Goal: Check status: Check status

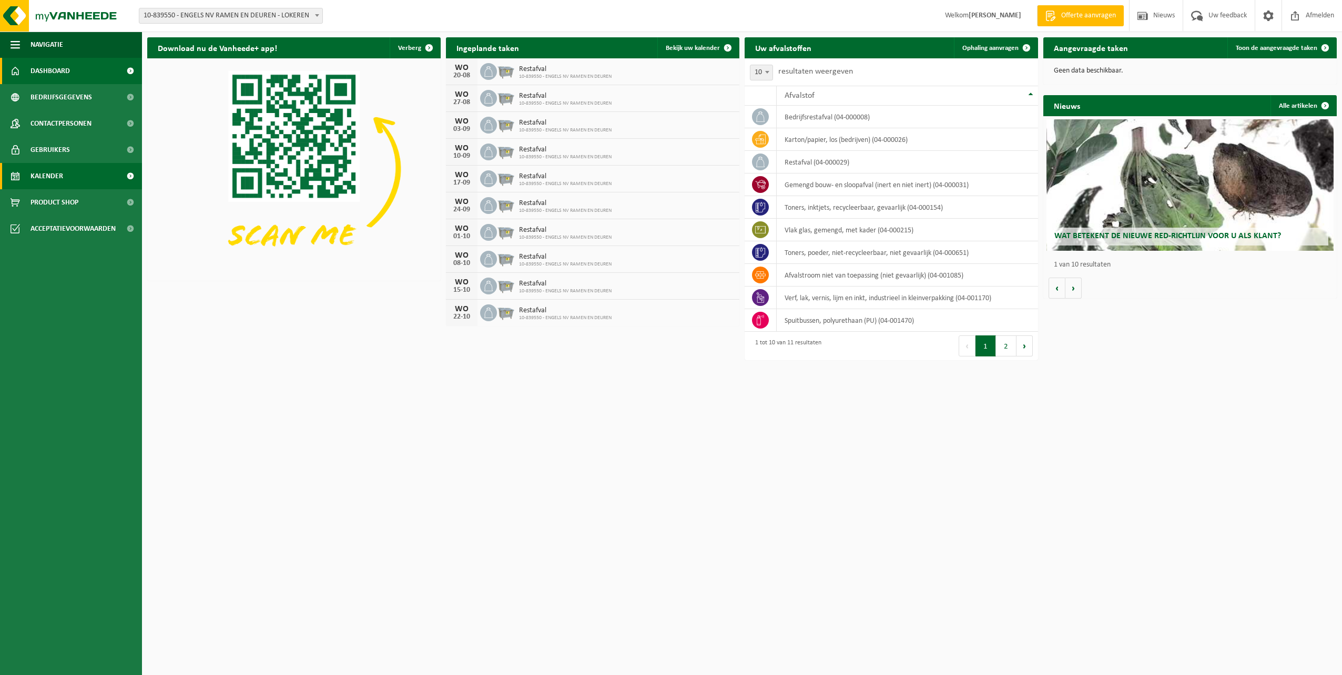
click at [58, 171] on span "Kalender" at bounding box center [46, 176] width 33 height 26
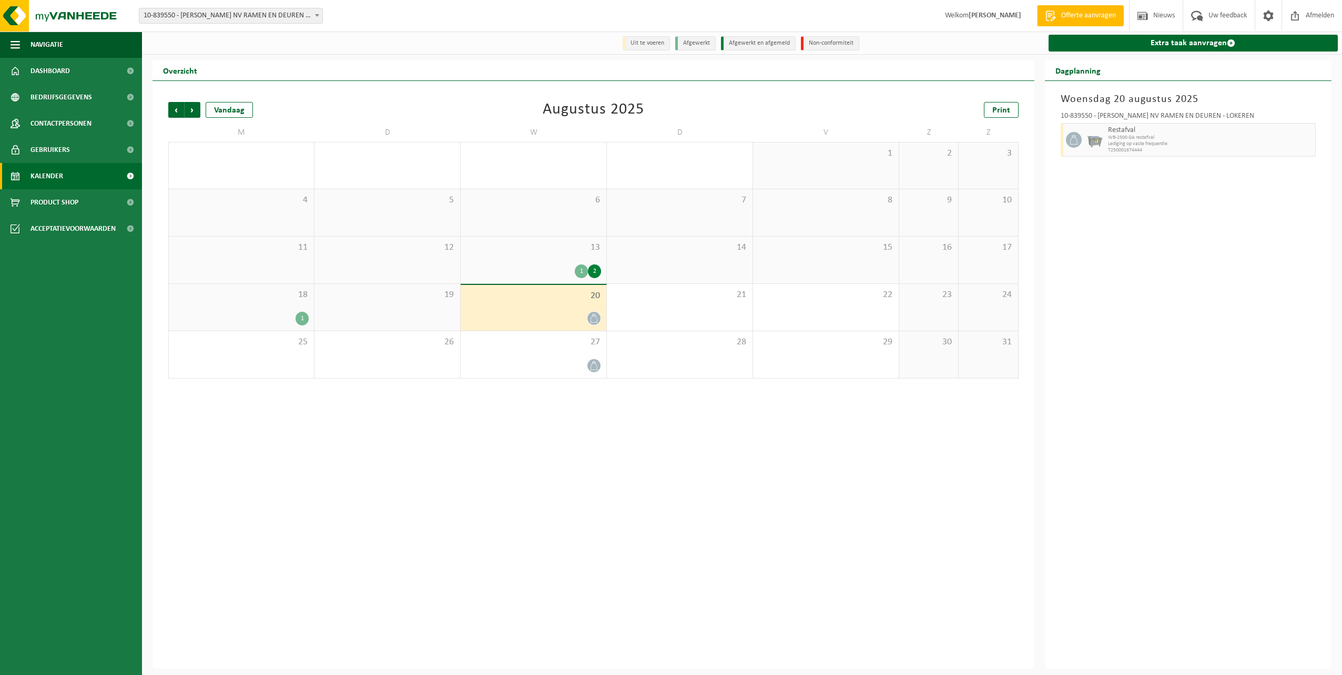
click at [574, 252] on span "13" at bounding box center [533, 248] width 135 height 12
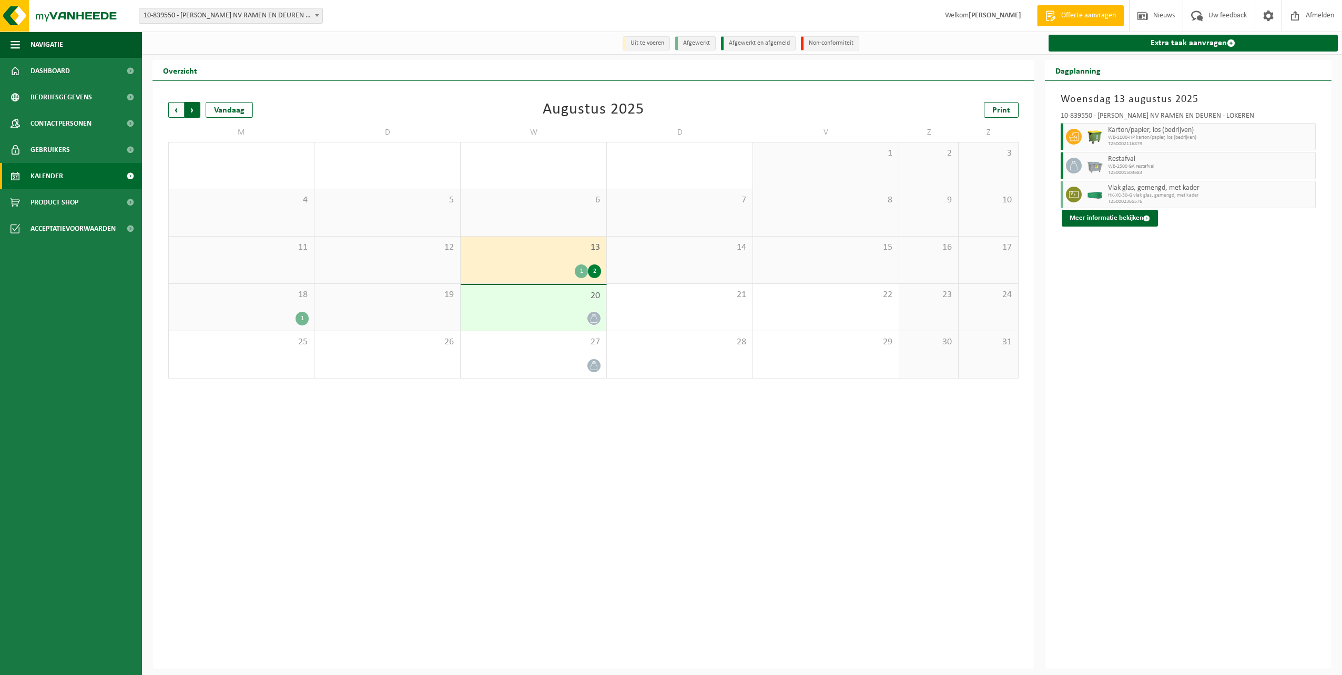
click at [181, 107] on span "Vorige" at bounding box center [176, 110] width 16 height 16
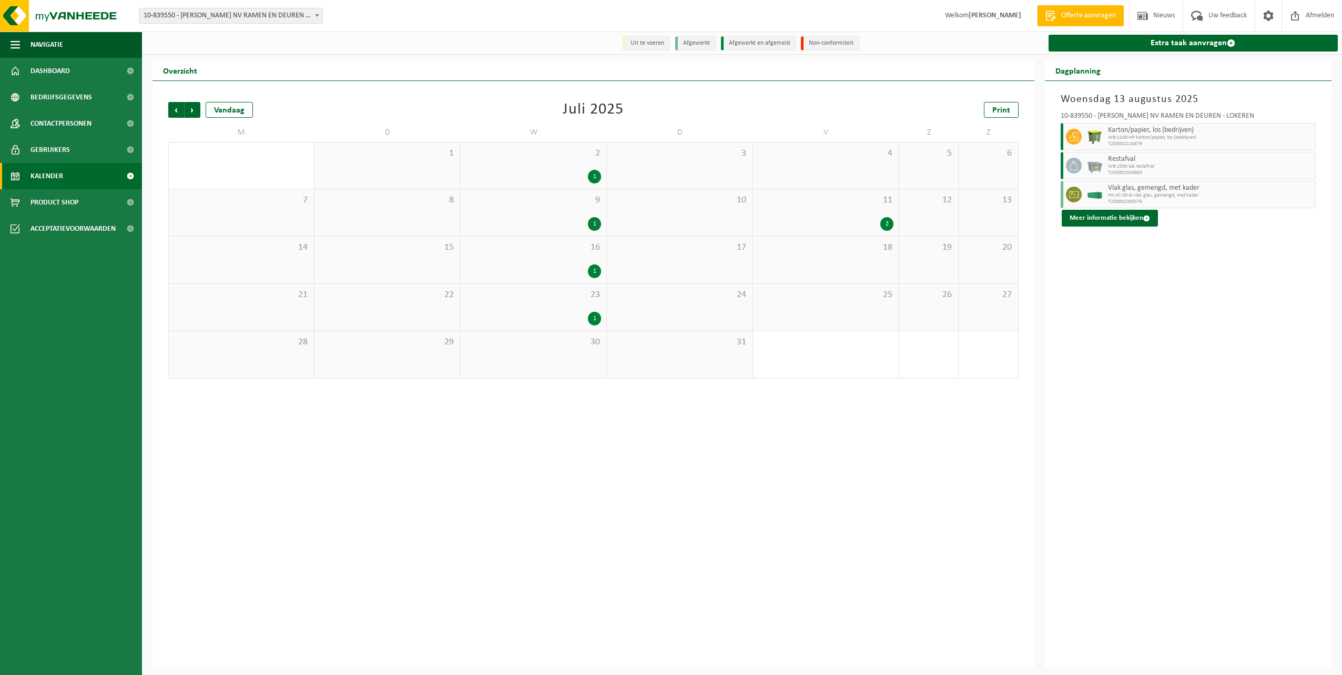
click at [564, 216] on div "9 1" at bounding box center [534, 212] width 146 height 47
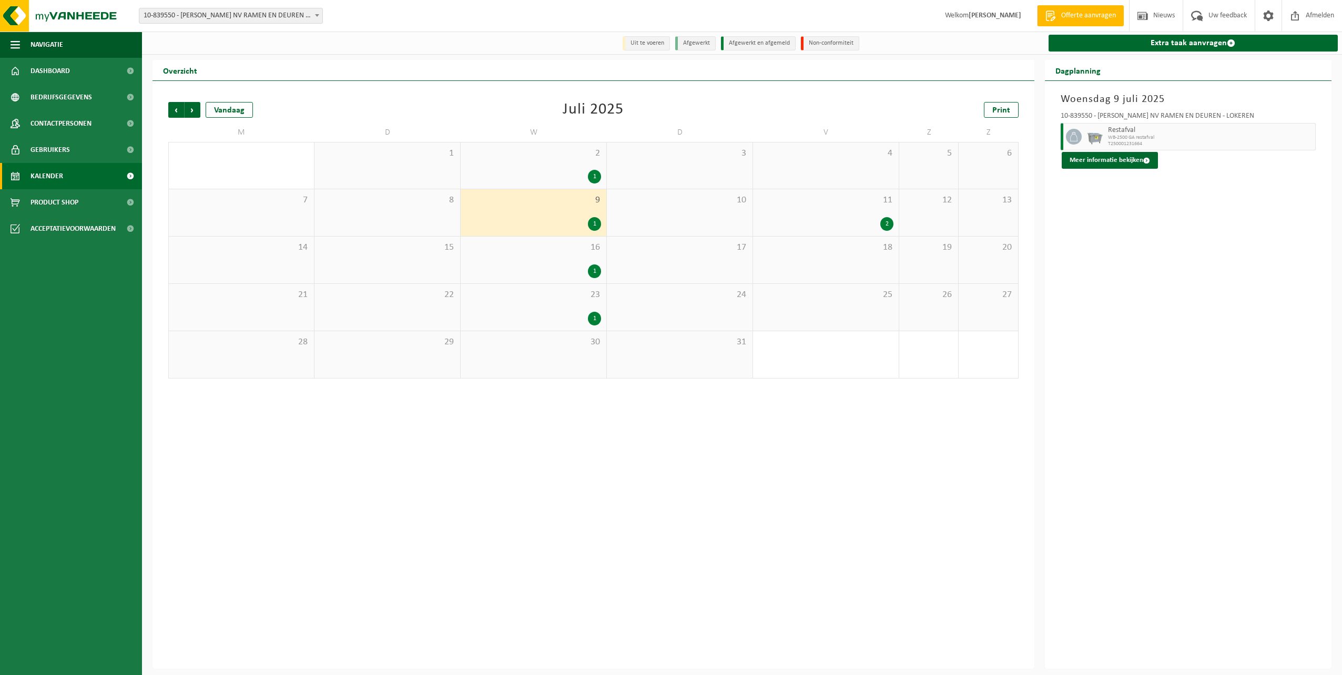
click at [572, 176] on div "1" at bounding box center [533, 177] width 135 height 14
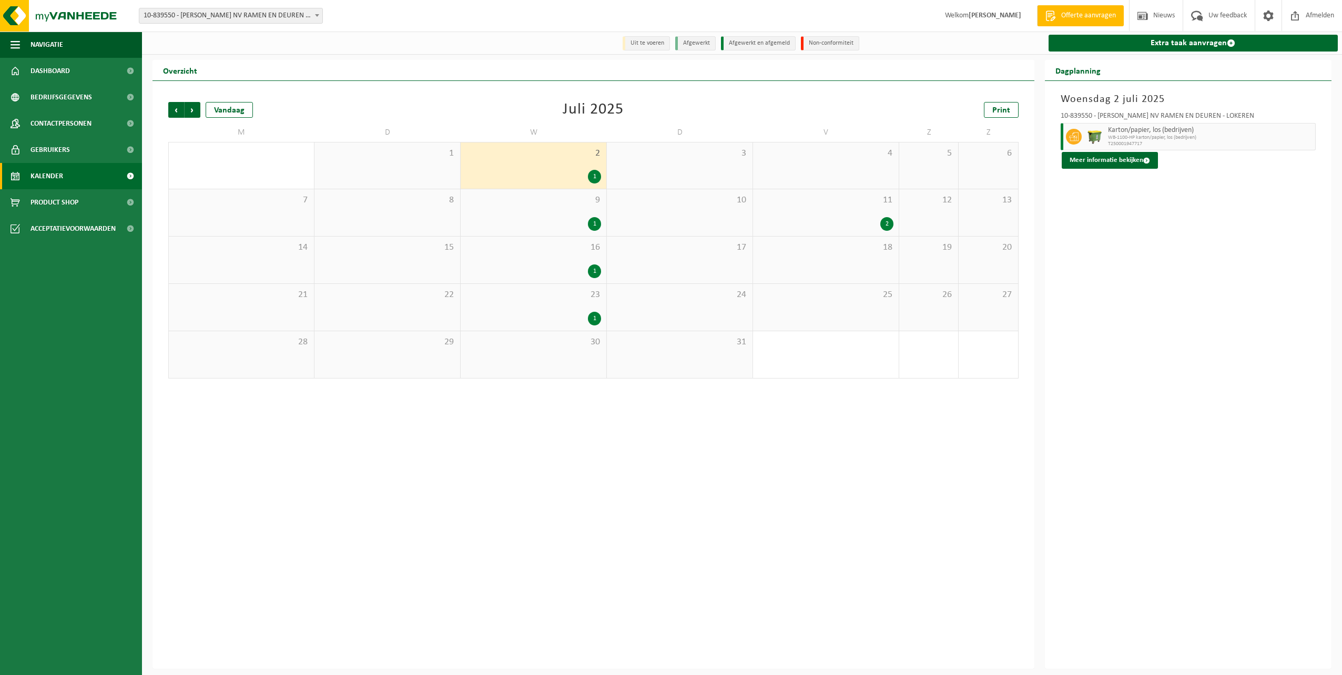
click at [831, 211] on div "11 2" at bounding box center [826, 212] width 146 height 47
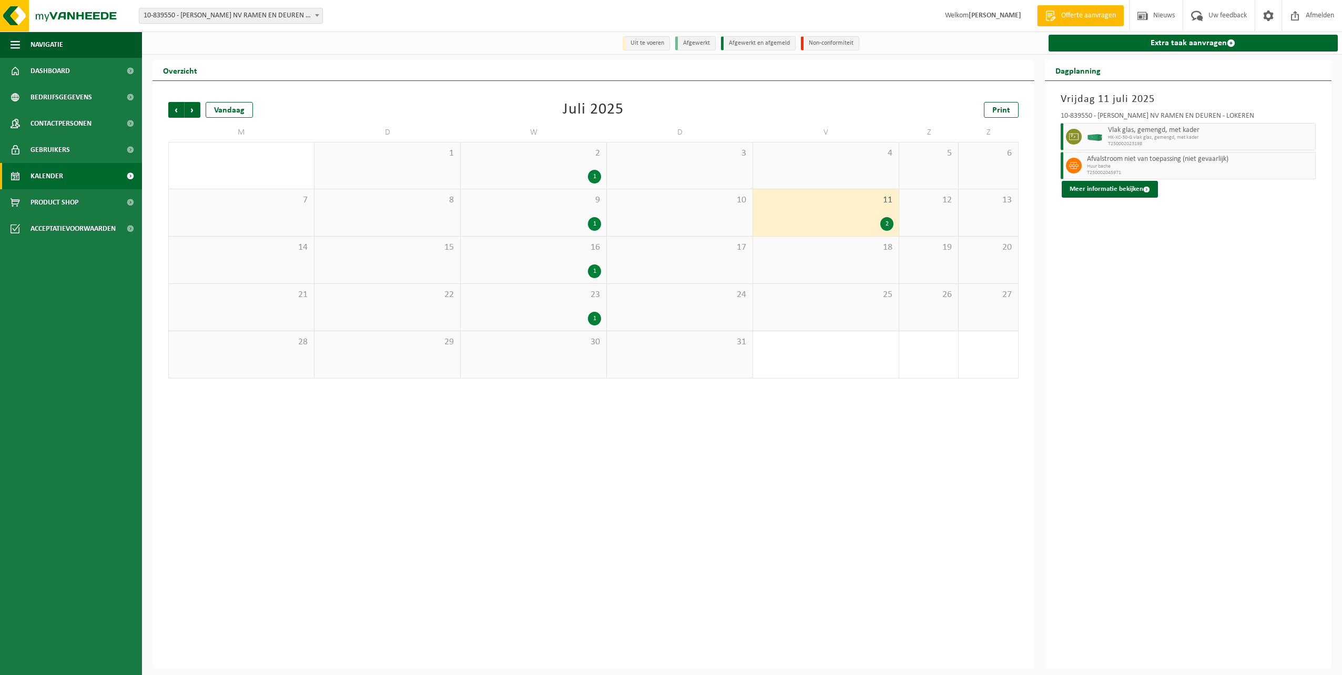
click at [558, 300] on div "23 1" at bounding box center [534, 307] width 146 height 47
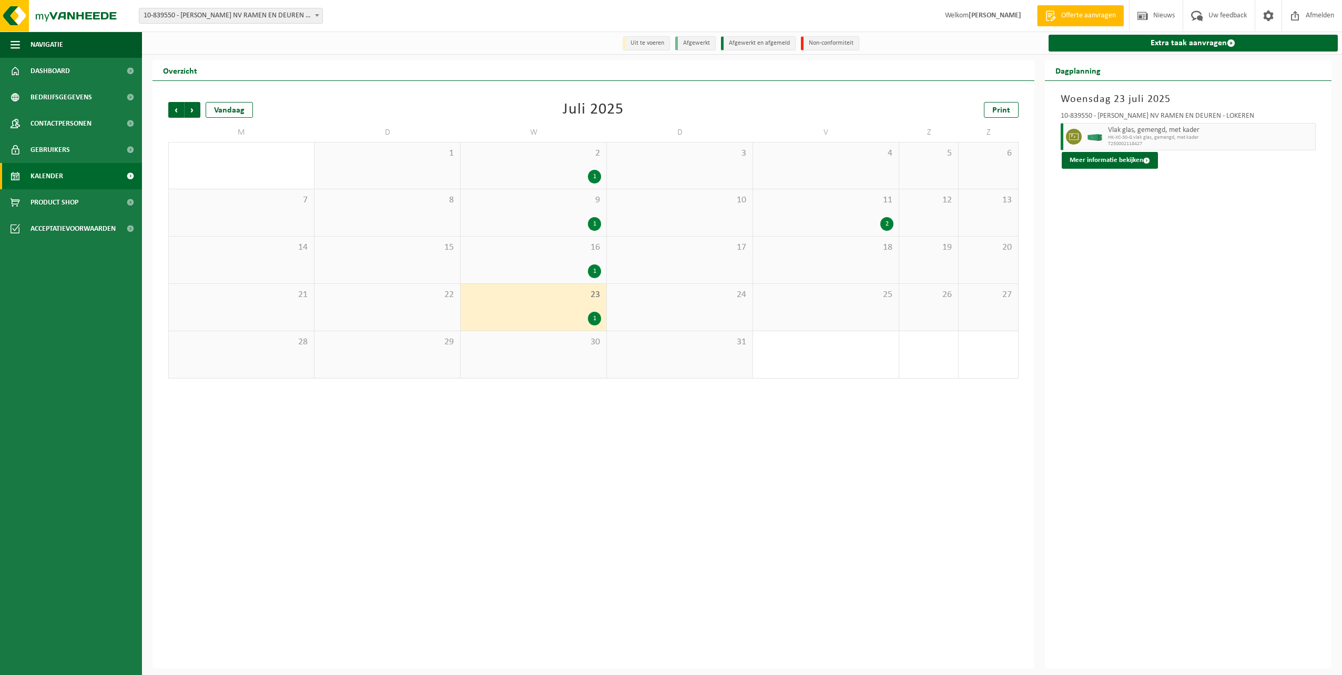
click at [857, 219] on div "2" at bounding box center [825, 224] width 135 height 14
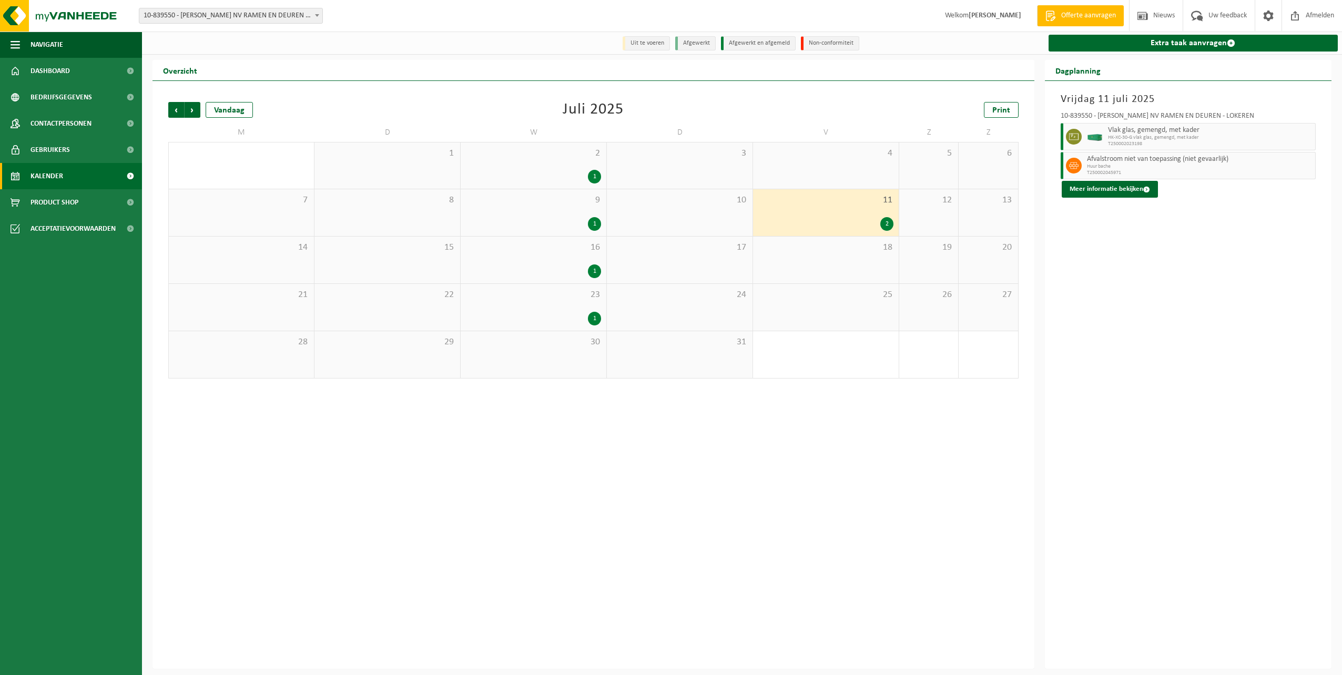
click at [563, 309] on div "23 1" at bounding box center [534, 307] width 146 height 47
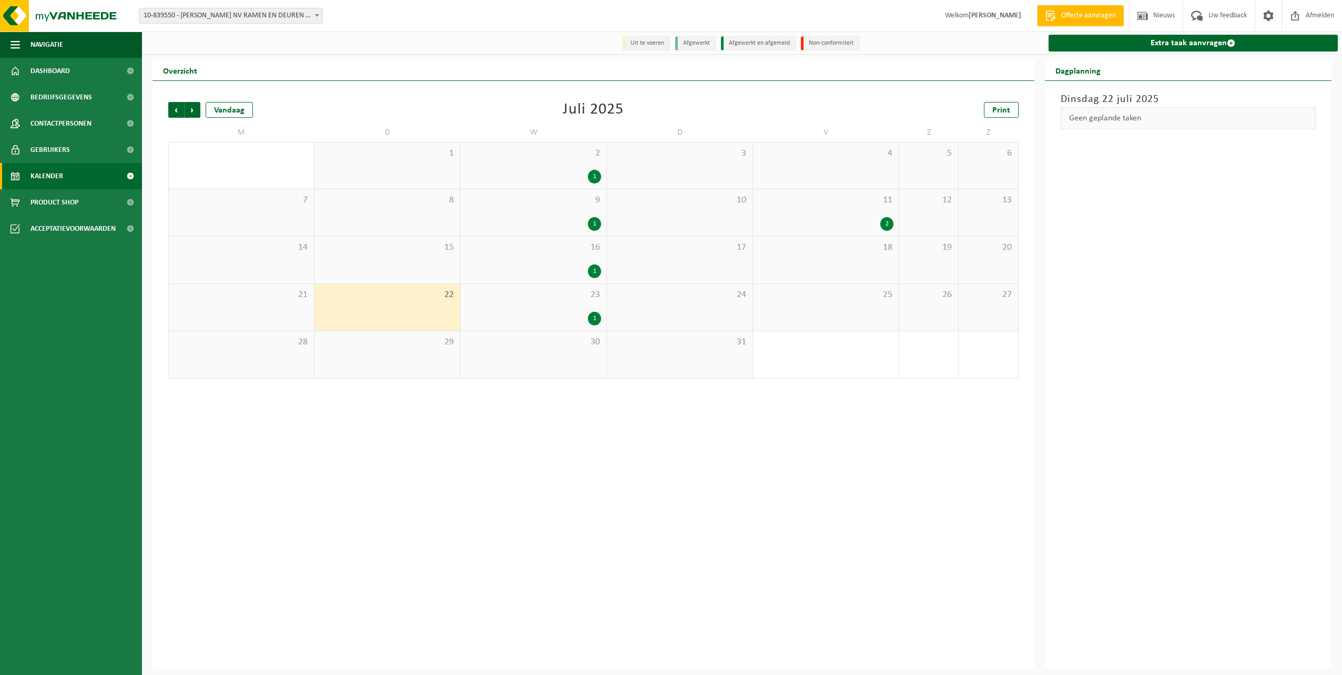
click at [536, 290] on span "23" at bounding box center [533, 295] width 135 height 12
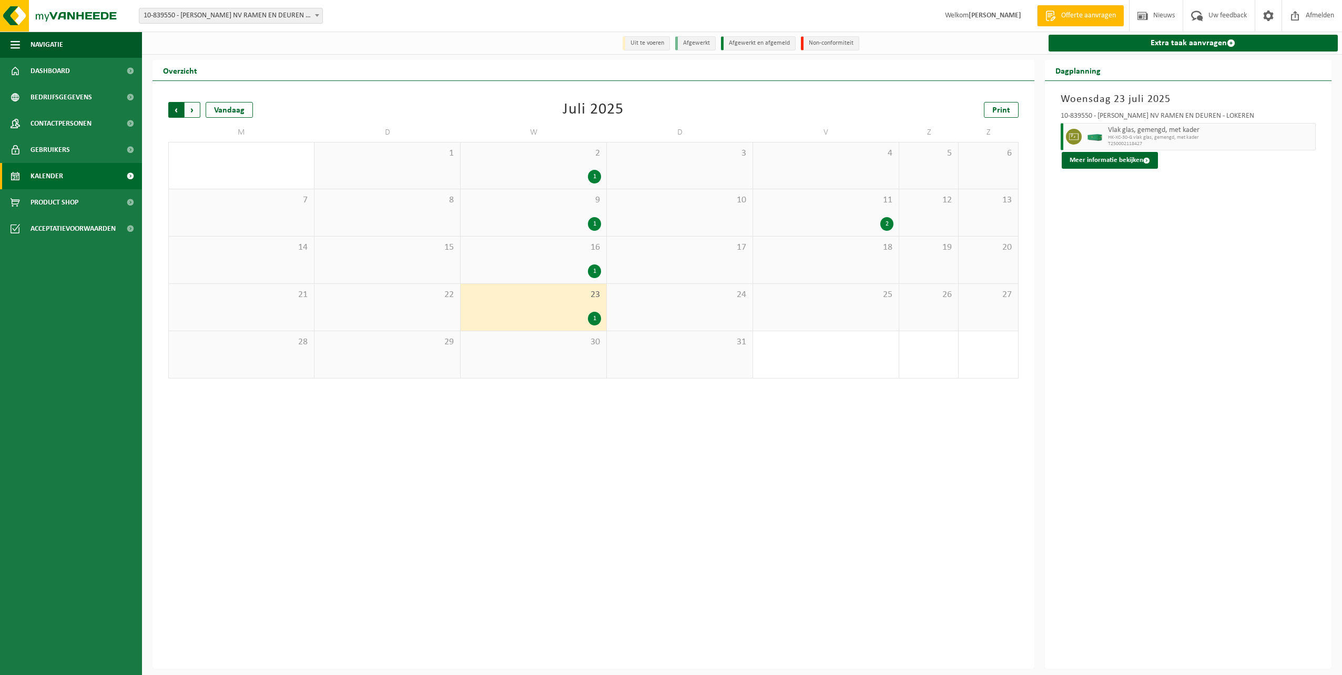
click at [193, 115] on span "Volgende" at bounding box center [193, 110] width 16 height 16
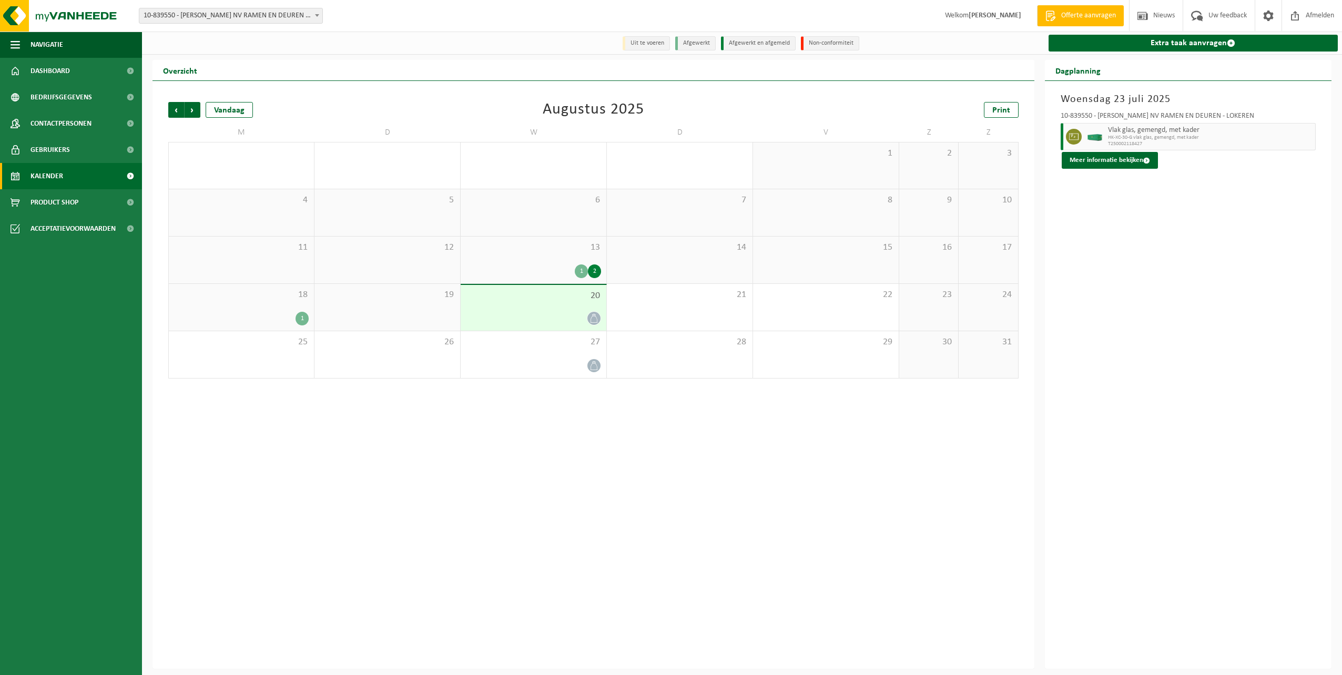
click at [548, 259] on div "13 1 2" at bounding box center [534, 260] width 146 height 47
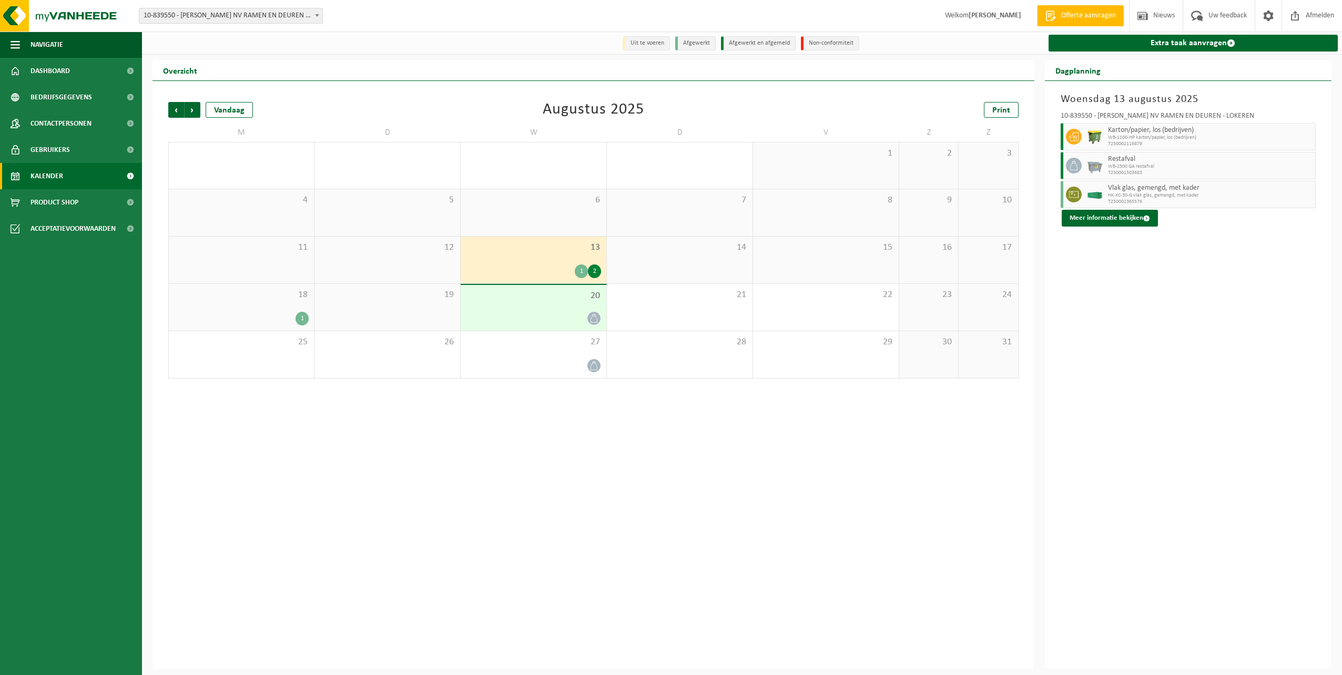
click at [575, 246] on span "13" at bounding box center [533, 248] width 135 height 12
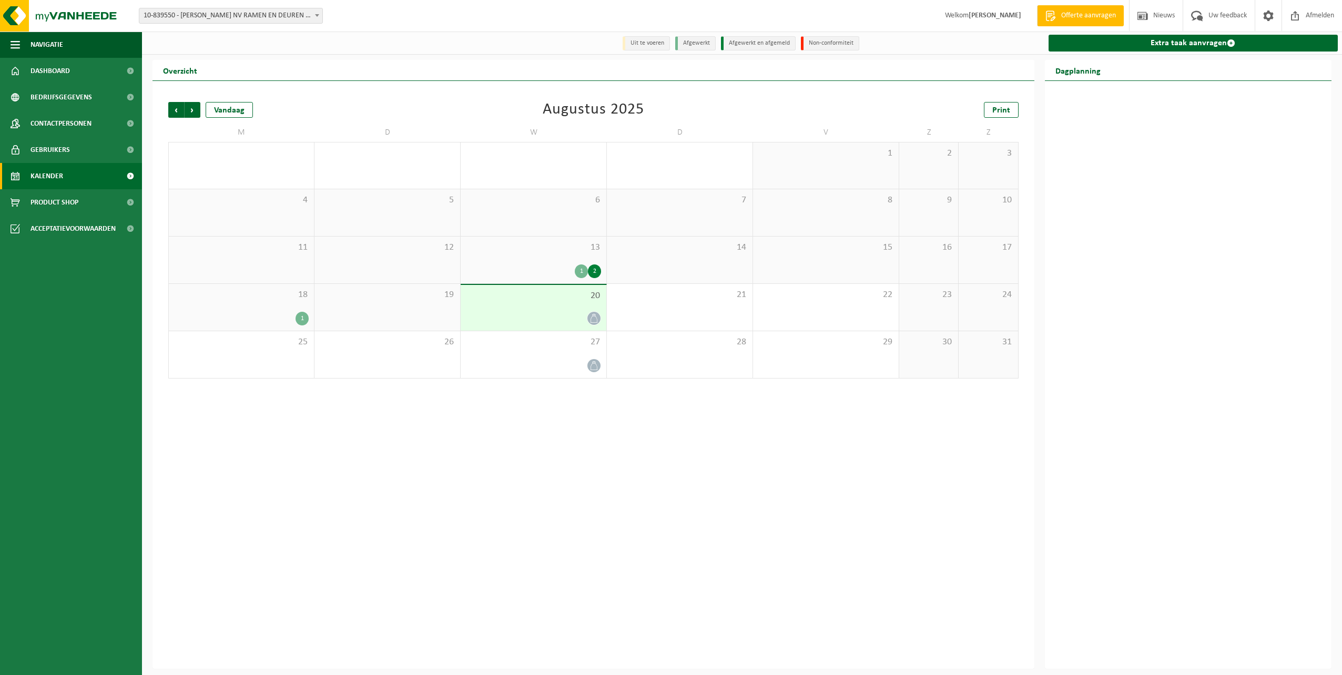
click at [536, 281] on div "13 1 2" at bounding box center [534, 260] width 146 height 47
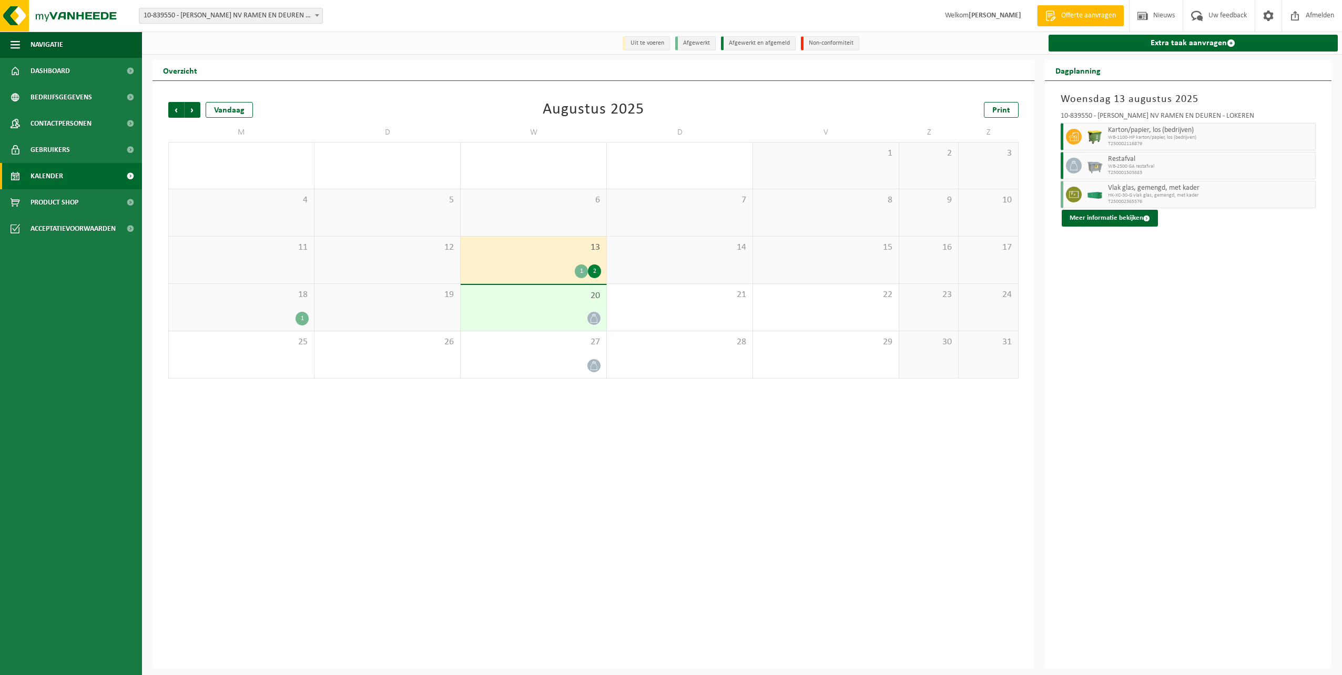
click at [518, 259] on div "13 1 2" at bounding box center [534, 260] width 146 height 47
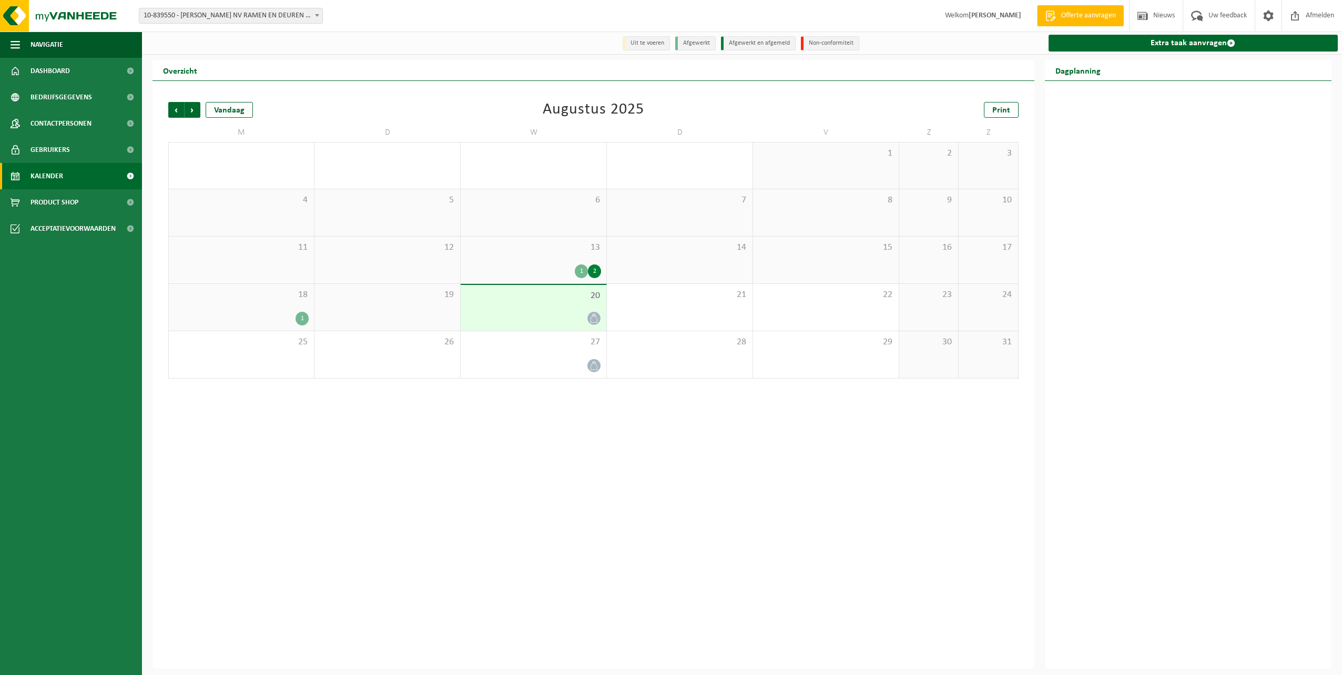
click at [518, 267] on div "1 2" at bounding box center [533, 271] width 135 height 14
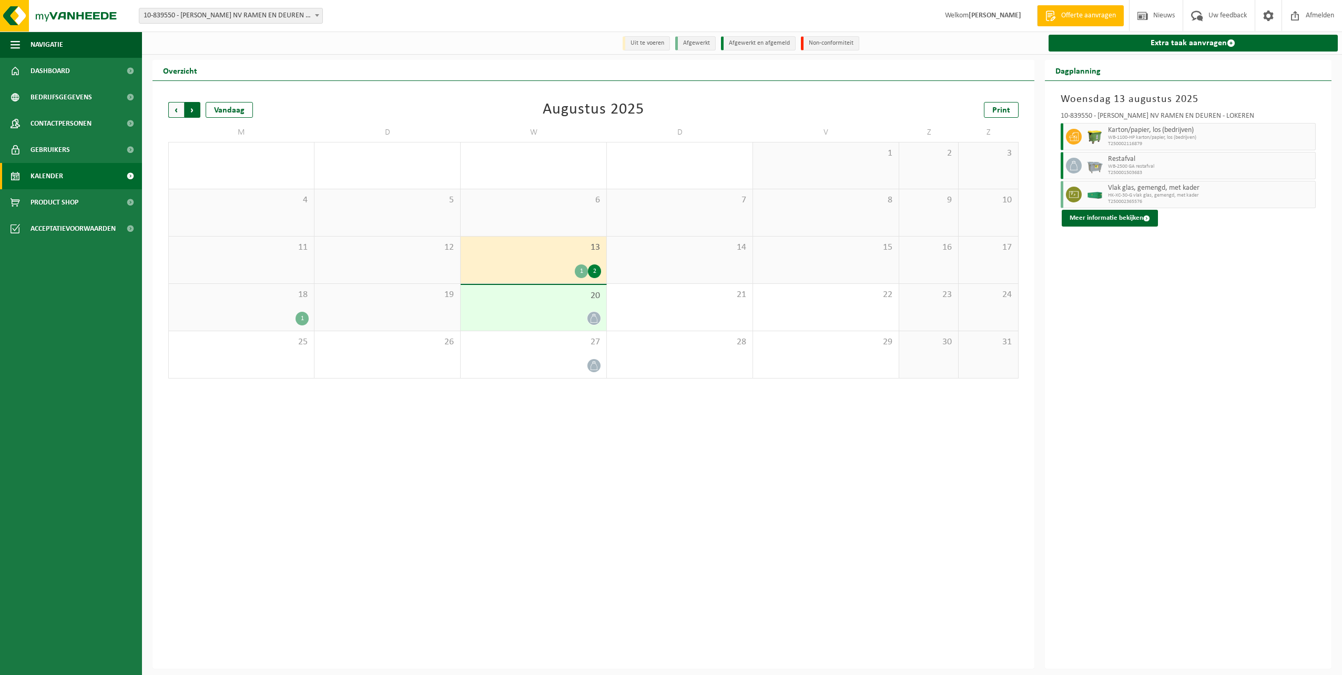
drag, startPoint x: 175, startPoint y: 114, endPoint x: 178, endPoint y: 105, distance: 8.8
click at [178, 105] on span "Vorige" at bounding box center [176, 110] width 16 height 16
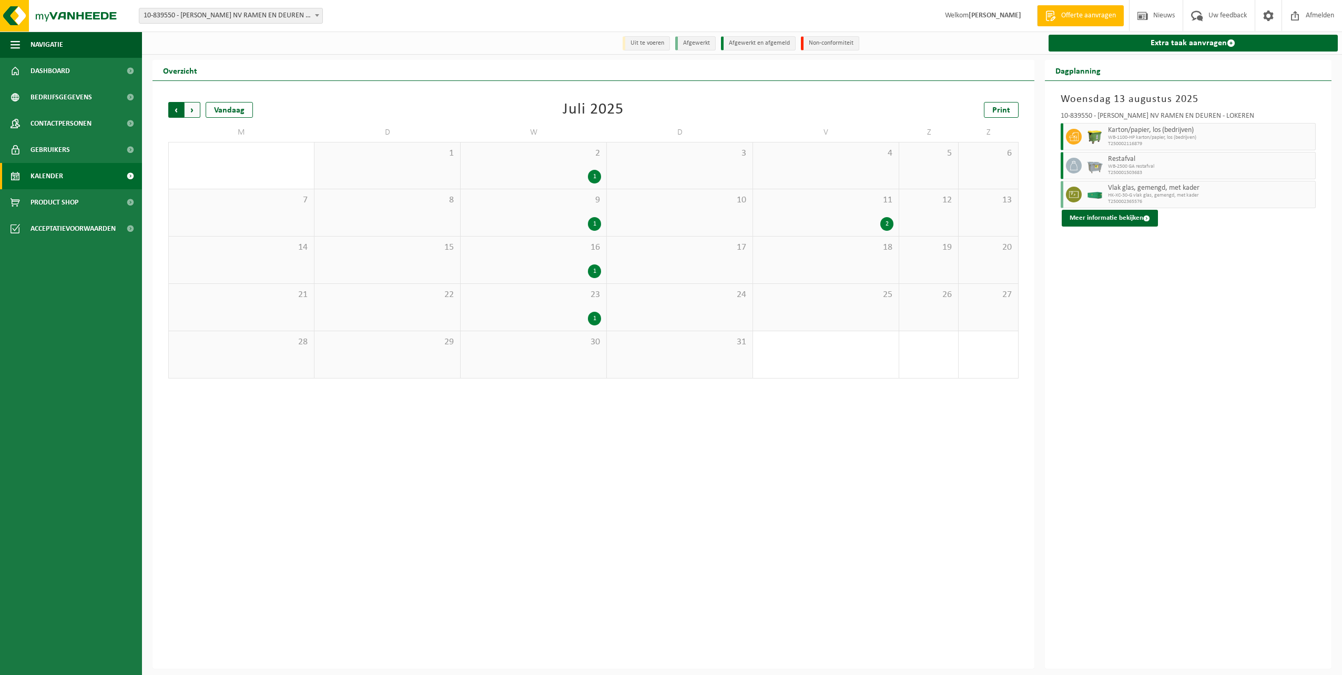
click at [192, 112] on span "Volgende" at bounding box center [193, 110] width 16 height 16
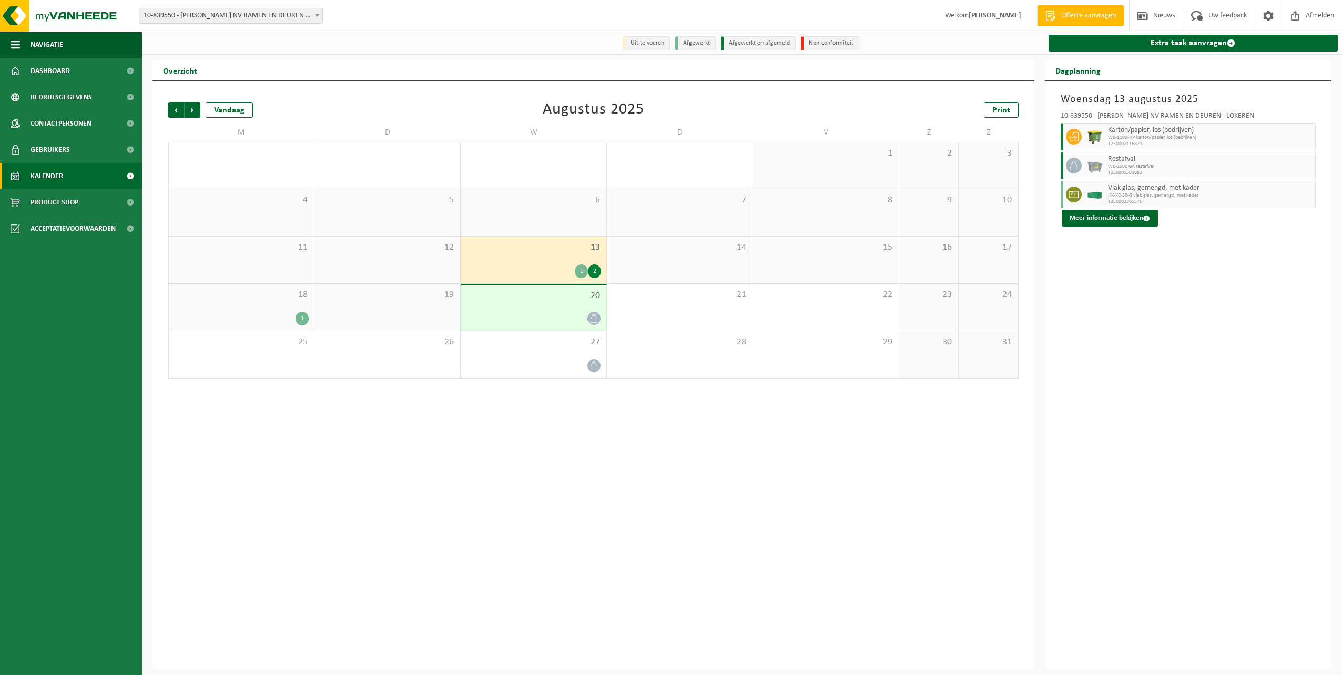
click at [536, 262] on div "13 1 2" at bounding box center [534, 260] width 146 height 47
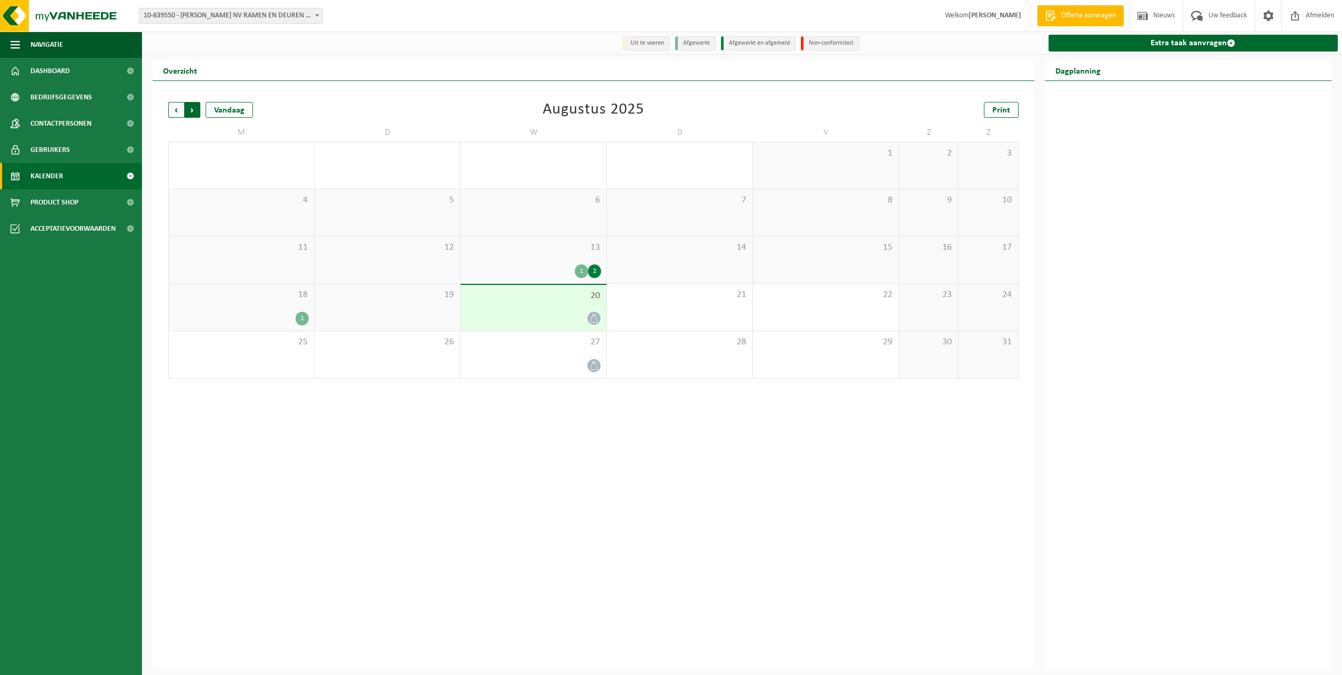
click at [172, 107] on span "Vorige" at bounding box center [176, 110] width 16 height 16
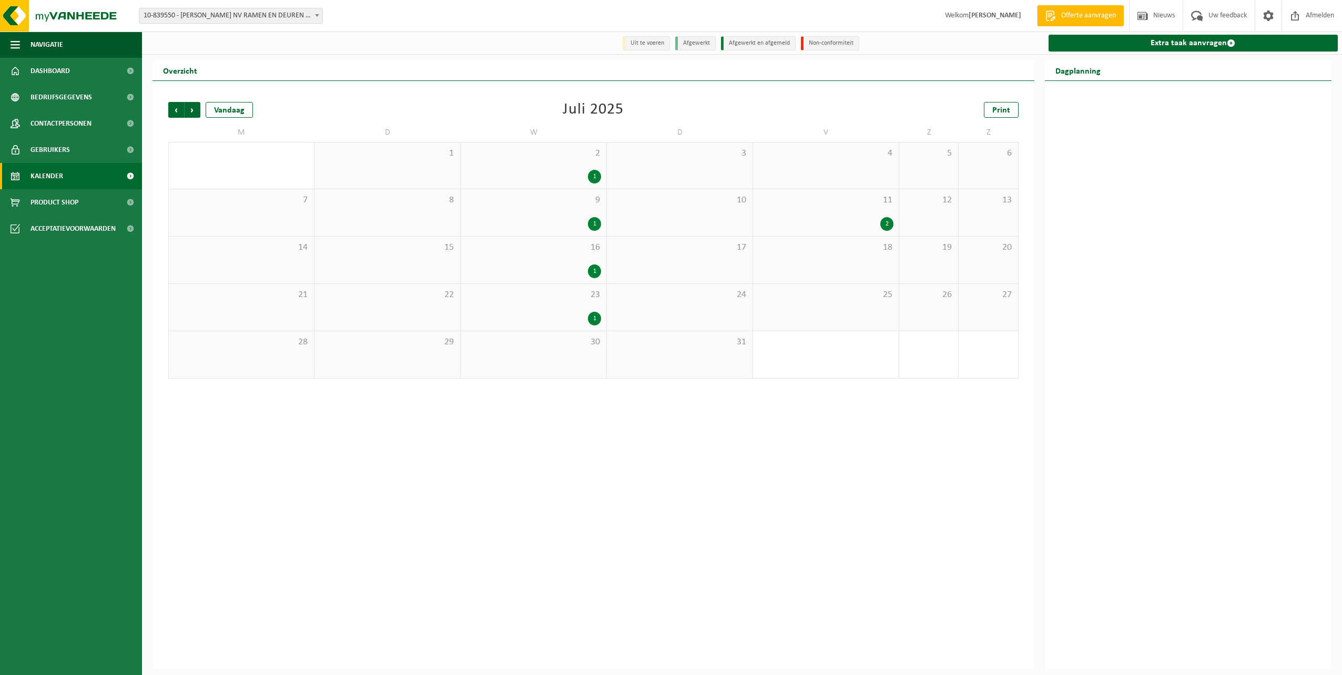
click at [842, 204] on span "11" at bounding box center [825, 201] width 135 height 12
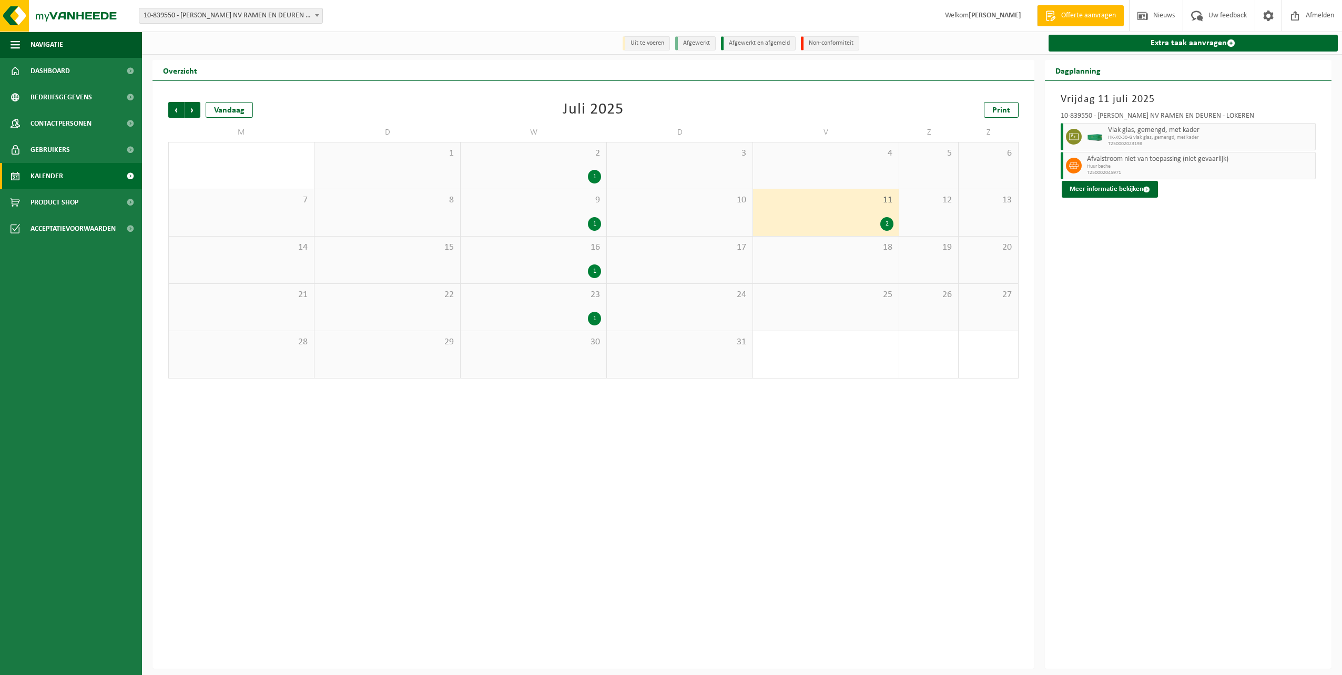
click at [537, 304] on div "23 1" at bounding box center [534, 307] width 146 height 47
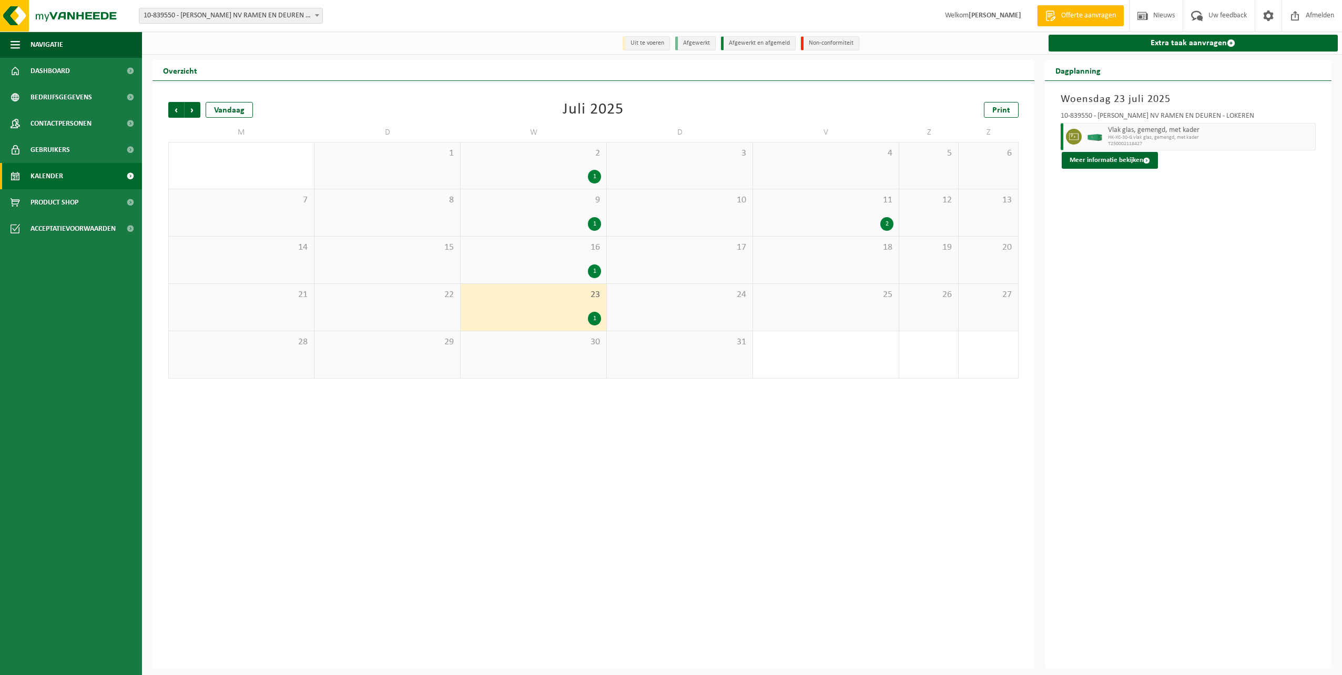
click at [253, 259] on div "14" at bounding box center [241, 260] width 145 height 47
